Goal: Task Accomplishment & Management: Manage account settings

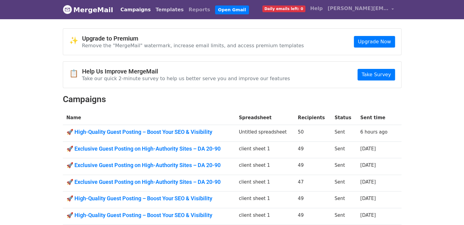
click at [156, 12] on link "Templates" at bounding box center [169, 10] width 33 height 12
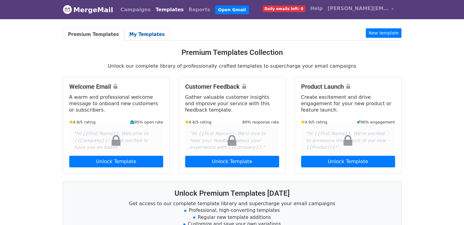
click at [147, 35] on link "My Templates" at bounding box center [147, 34] width 46 height 12
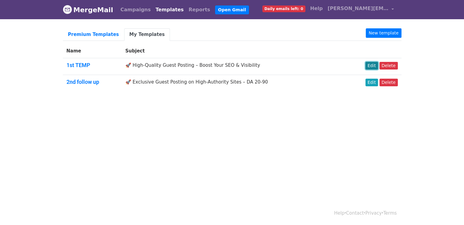
click at [375, 63] on link "Edit" at bounding box center [371, 66] width 12 height 8
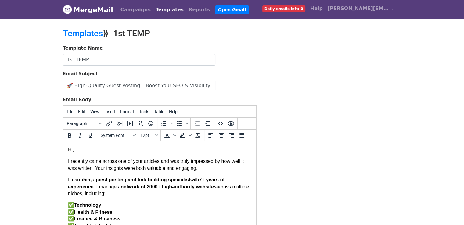
drag, startPoint x: 66, startPoint y: 149, endPoint x: 77, endPoint y: 153, distance: 11.1
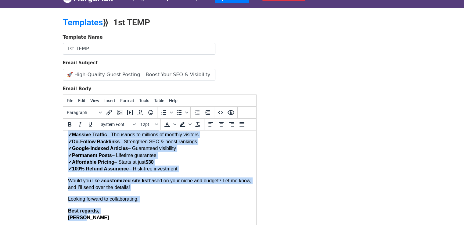
scroll to position [24, 0]
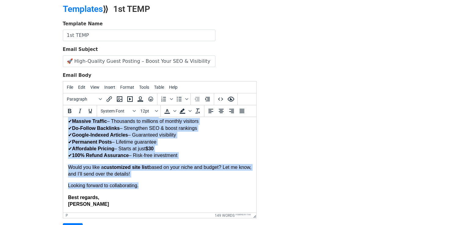
drag, startPoint x: 68, startPoint y: 125, endPoint x: 206, endPoint y: 186, distance: 150.8
click at [206, 186] on body "Hi, I recently came across one of your articles and was truly impressed by how …" at bounding box center [159, 105] width 183 height 206
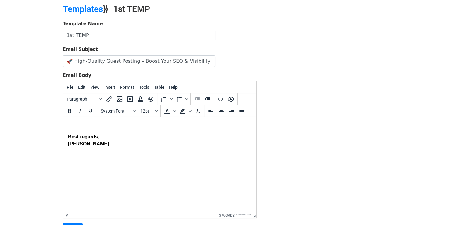
paste body
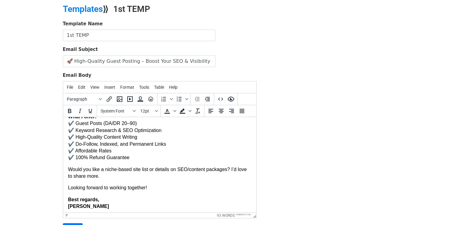
scroll to position [58, 0]
click at [68, 208] on strong "[PERSON_NAME]" at bounding box center [88, 205] width 41 height 5
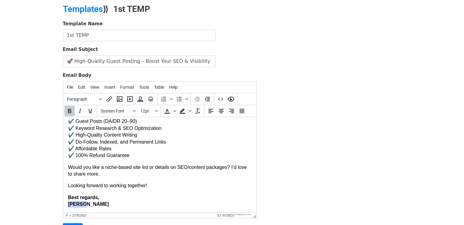
click at [69, 208] on html "Hi, I hope you're doing well! I'm Aurelia — a guest posting and SEO specialist …" at bounding box center [159, 135] width 193 height 155
copy strong "[PERSON_NAME]"
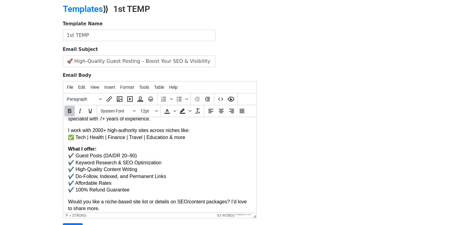
scroll to position [0, 0]
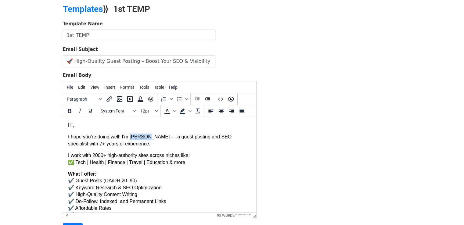
drag, startPoint x: 129, startPoint y: 137, endPoint x: 144, endPoint y: 140, distance: 15.4
click at [144, 140] on p "I hope you're doing well! I'm Aurelia — a guest posting and SEO specialist with…" at bounding box center [159, 141] width 183 height 14
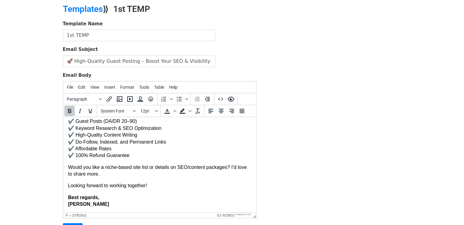
scroll to position [83, 0]
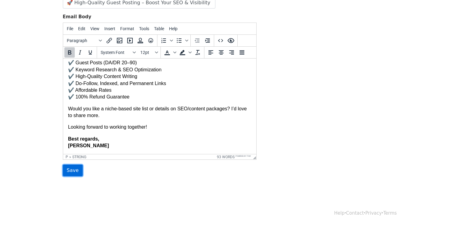
click at [77, 171] on input "Save" at bounding box center [73, 171] width 20 height 12
